Goal: Check status: Check status

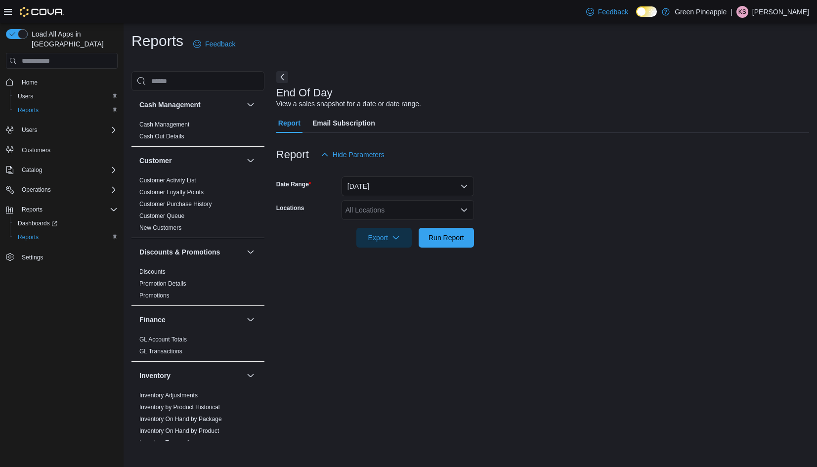
click at [457, 212] on div "All Locations" at bounding box center [407, 210] width 132 height 20
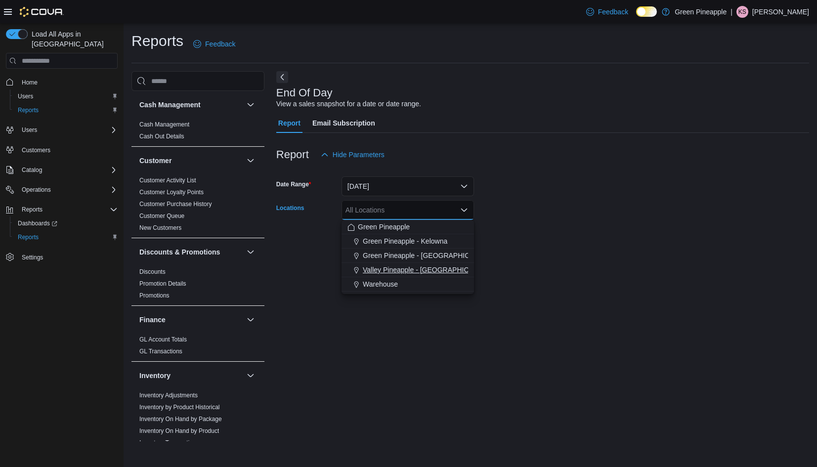
click at [425, 272] on span "Valley Pineapple - [GEOGRAPHIC_DATA]" at bounding box center [427, 270] width 129 height 10
drag, startPoint x: 549, startPoint y: 260, endPoint x: 530, endPoint y: 261, distance: 19.3
click at [549, 260] on div "End Of Day View a sales snapshot for a date or date range. Report Email Subscri…" at bounding box center [542, 256] width 533 height 370
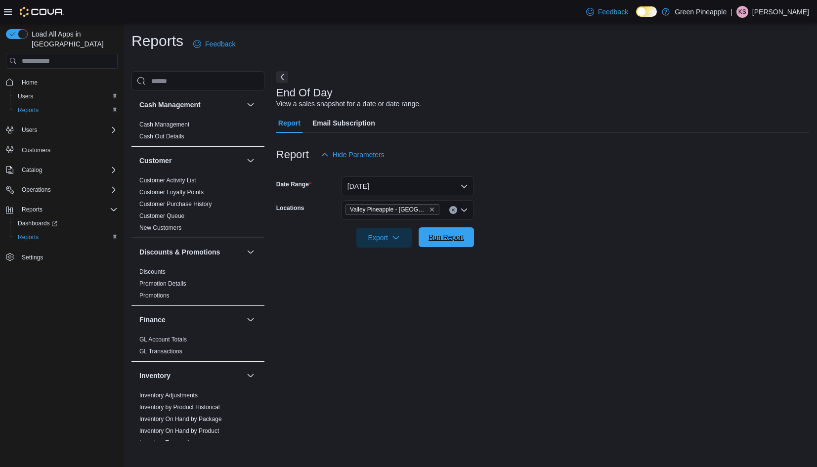
click at [436, 238] on span "Run Report" at bounding box center [446, 237] width 36 height 10
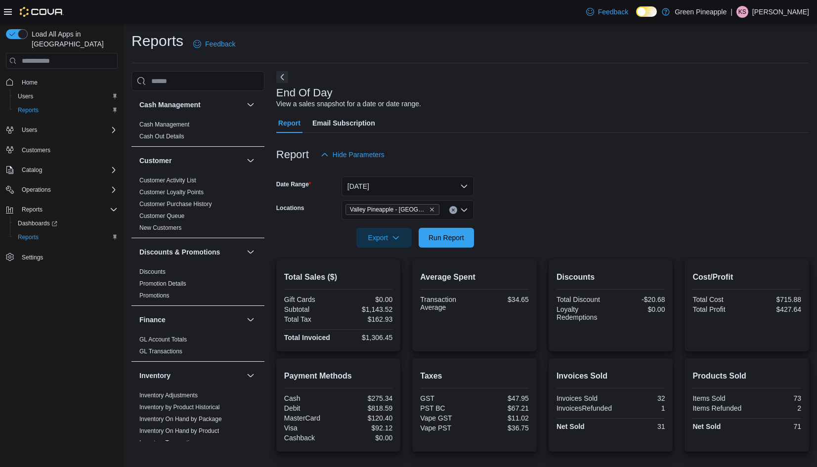
scroll to position [67, 0]
